Goal: Transaction & Acquisition: Purchase product/service

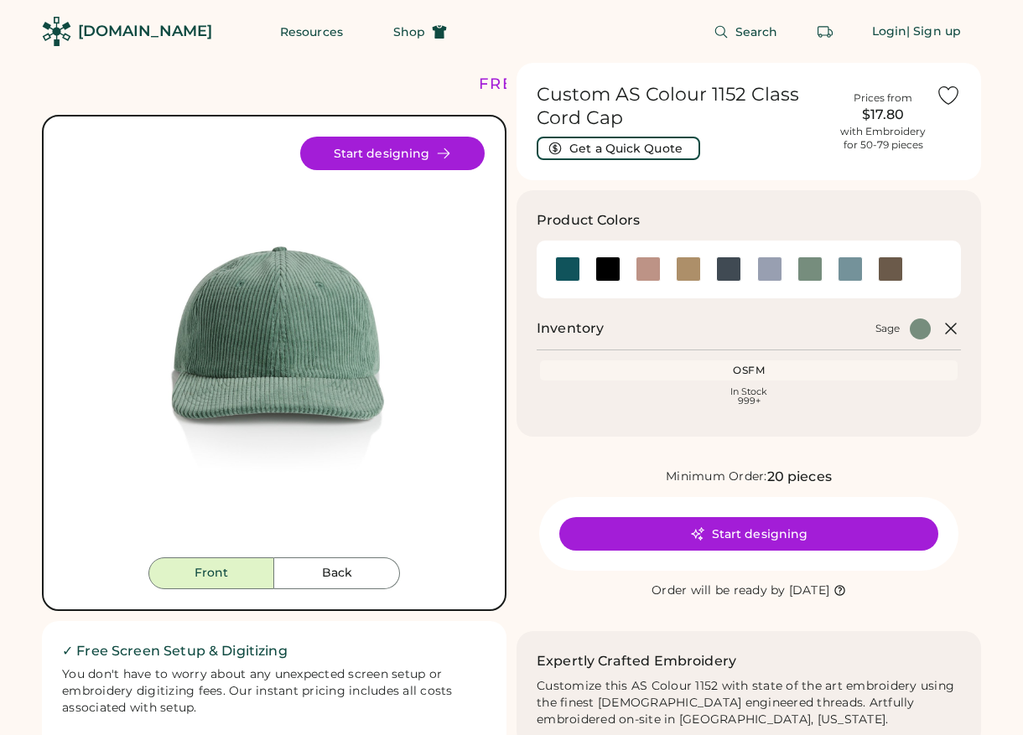
click at [291, 313] on img at bounding box center [274, 347] width 421 height 421
drag, startPoint x: 328, startPoint y: 317, endPoint x: 697, endPoint y: 19, distance: 473.9
click at [0, 0] on body "FREE SHIPPING LOWER 48 STATES ALL ORDERS FREE SHIPPING LOWER 48 STATES ALL ORDE…" at bounding box center [511, 367] width 1023 height 735
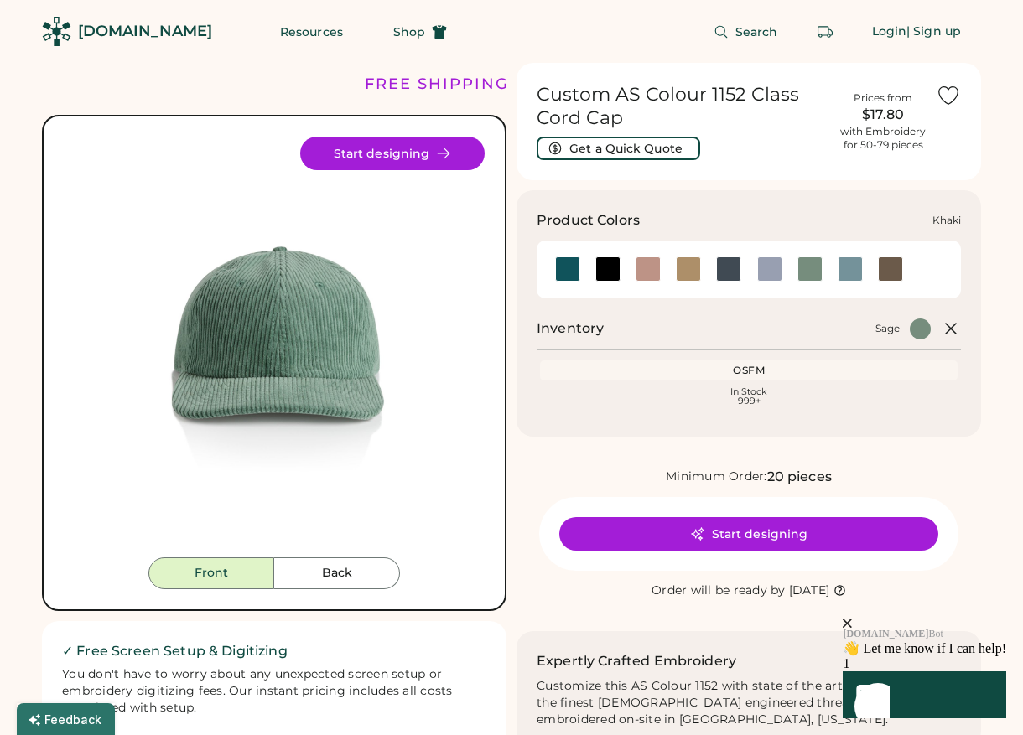
click at [690, 270] on div at bounding box center [688, 268] width 25 height 25
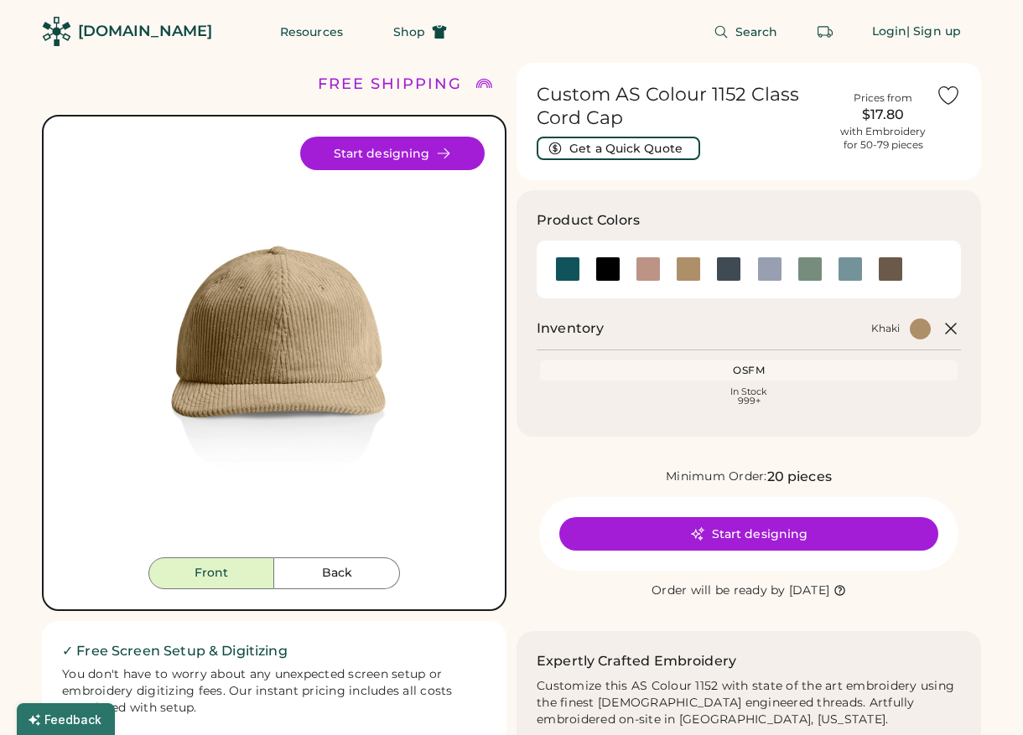
click at [305, 356] on img at bounding box center [274, 347] width 421 height 421
drag, startPoint x: 293, startPoint y: 335, endPoint x: 853, endPoint y: 5, distance: 650.8
click at [0, 0] on body "FREE SHIPPING LOWER 48 STATES ALL ORDERS FREE SHIPPING LOWER 48 STATES ALL ORDE…" at bounding box center [511, 367] width 1023 height 735
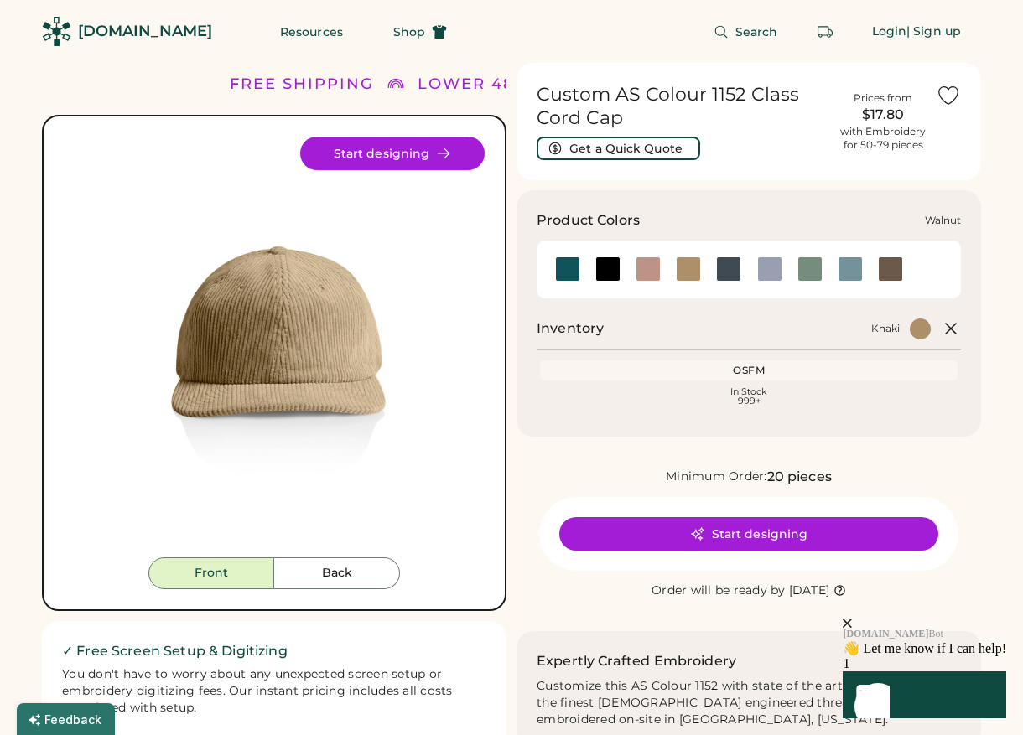
click at [888, 274] on div at bounding box center [890, 268] width 25 height 25
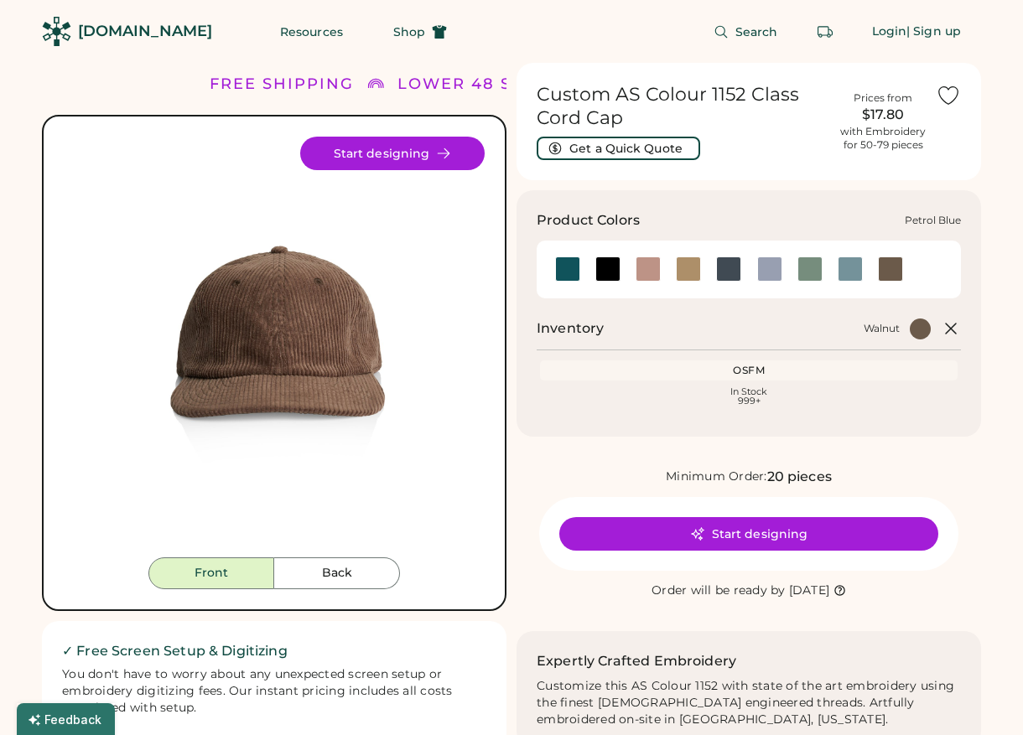
click at [729, 267] on div at bounding box center [728, 268] width 25 height 25
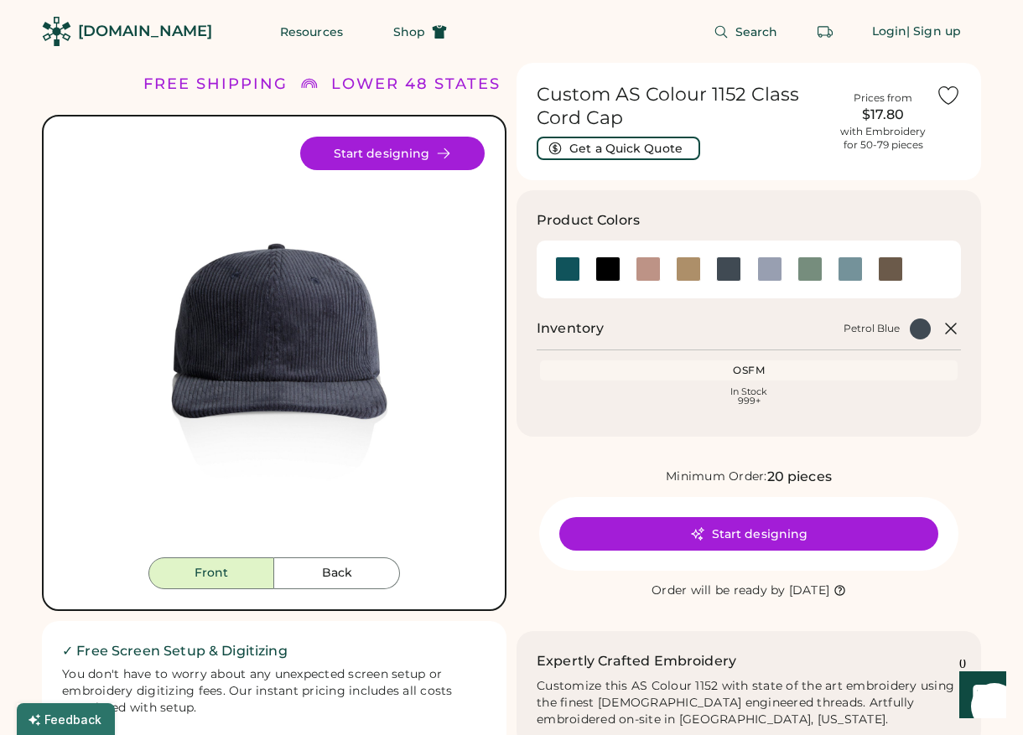
click at [307, 357] on img at bounding box center [274, 347] width 421 height 421
drag, startPoint x: 327, startPoint y: 339, endPoint x: 893, endPoint y: 3, distance: 658.1
click at [0, 0] on body "FREE SHIPPING LOWER 48 STATES ALL ORDERS FREE SHIPPING LOWER 48 STATES ALL ORDE…" at bounding box center [511, 367] width 1023 height 735
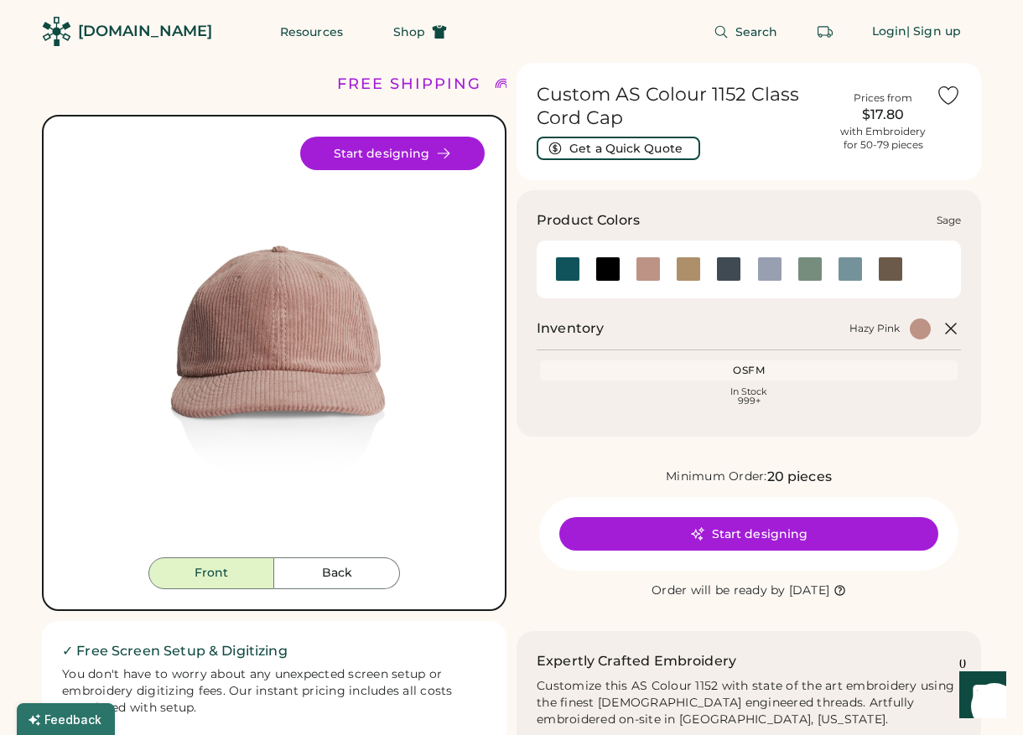
click at [804, 271] on div at bounding box center [809, 268] width 25 height 25
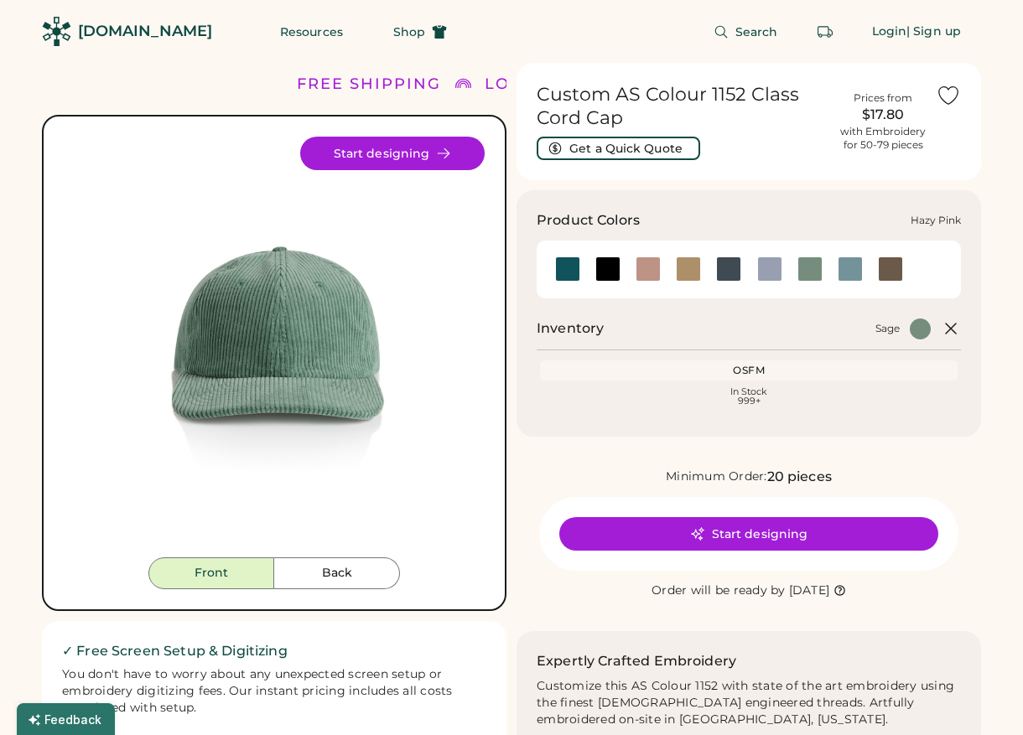
click at [641, 270] on div at bounding box center [647, 268] width 25 height 25
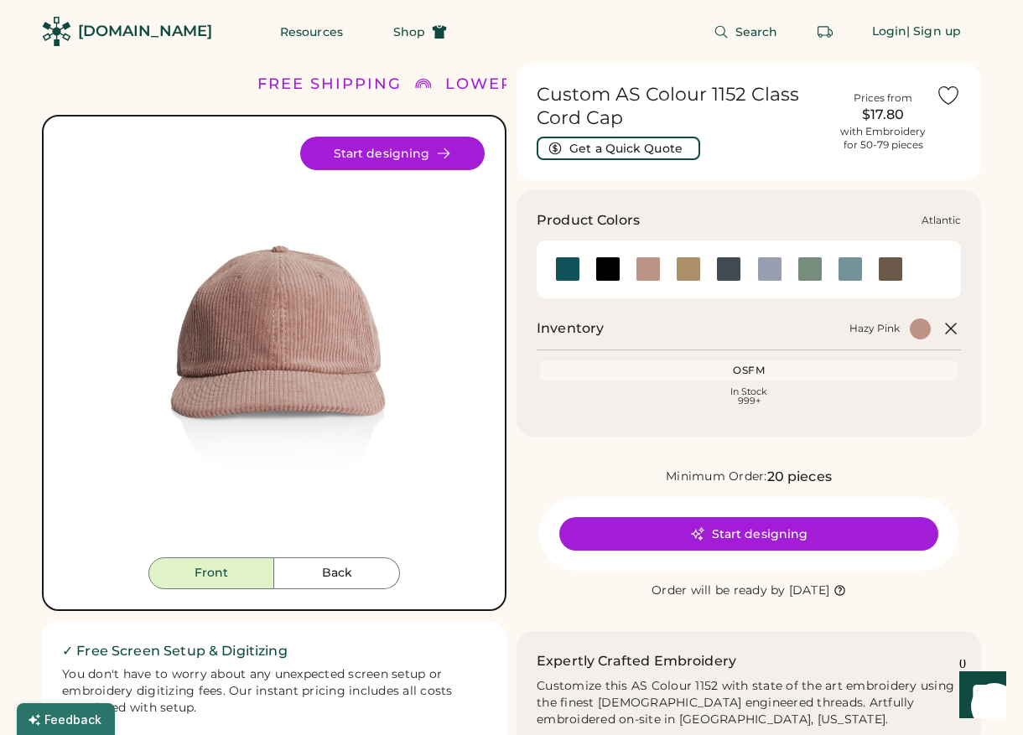
click at [562, 268] on div at bounding box center [567, 268] width 25 height 25
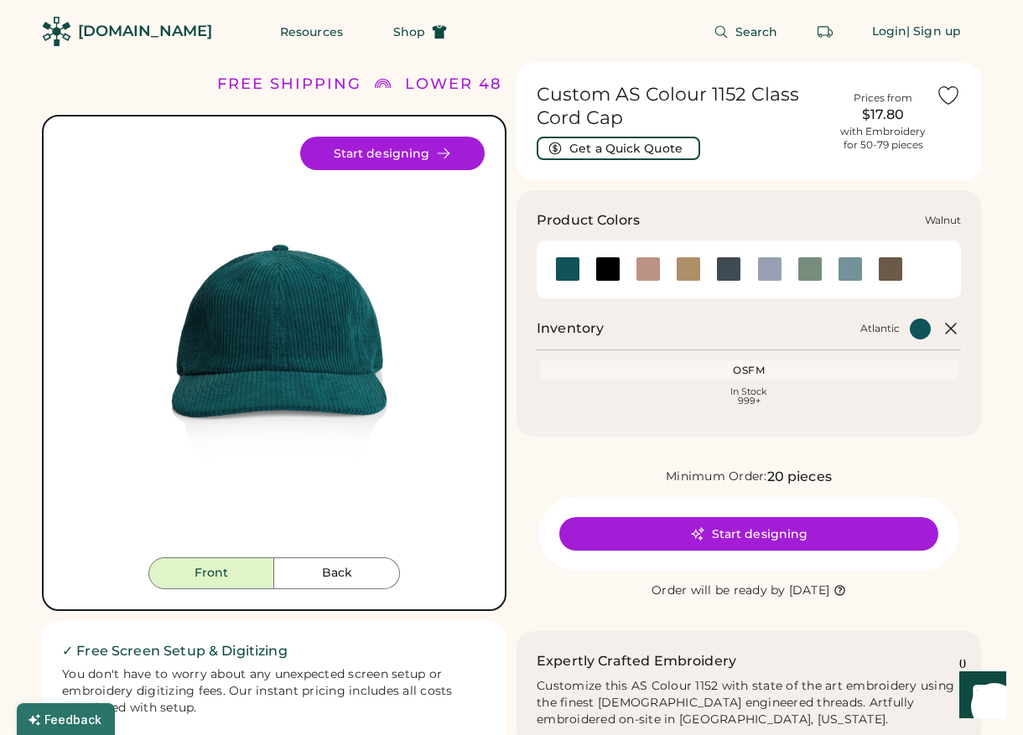
click at [892, 272] on div at bounding box center [890, 268] width 25 height 25
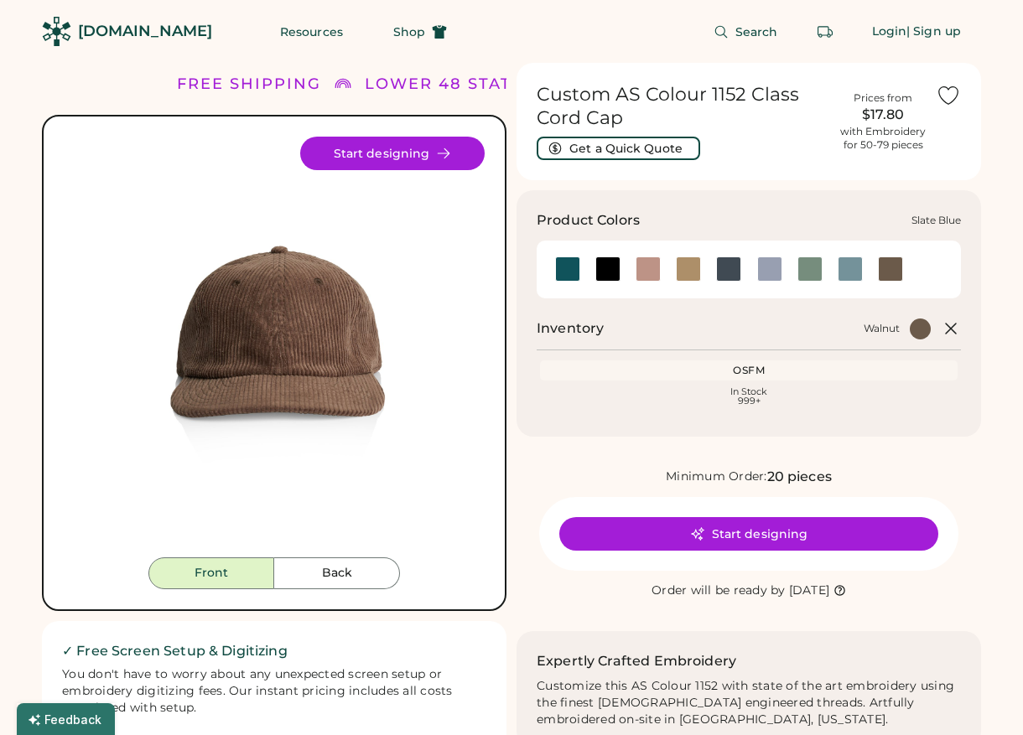
click at [849, 272] on div at bounding box center [849, 268] width 25 height 25
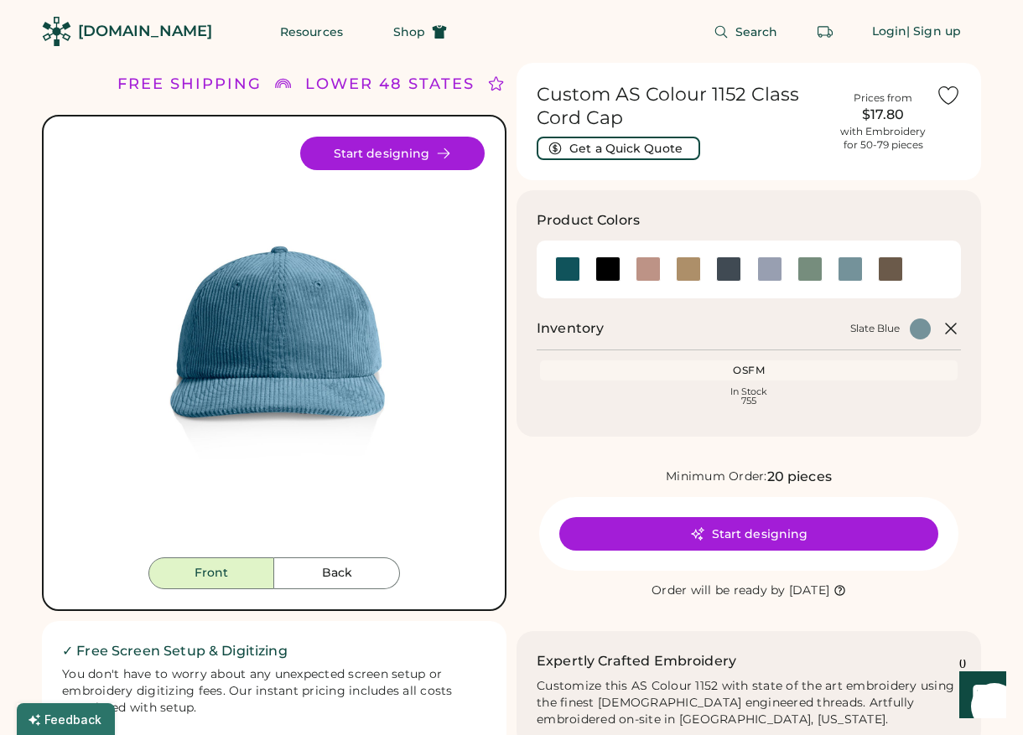
click at [300, 295] on img at bounding box center [274, 347] width 421 height 421
drag, startPoint x: 305, startPoint y: 303, endPoint x: 640, endPoint y: 44, distance: 423.7
click at [0, 0] on body "FREE SHIPPING LOWER 48 STATES ALL ORDERS FREE SHIPPING LOWER 48 STATES ALL ORDE…" at bounding box center [511, 367] width 1023 height 735
